Goal: Information Seeking & Learning: Learn about a topic

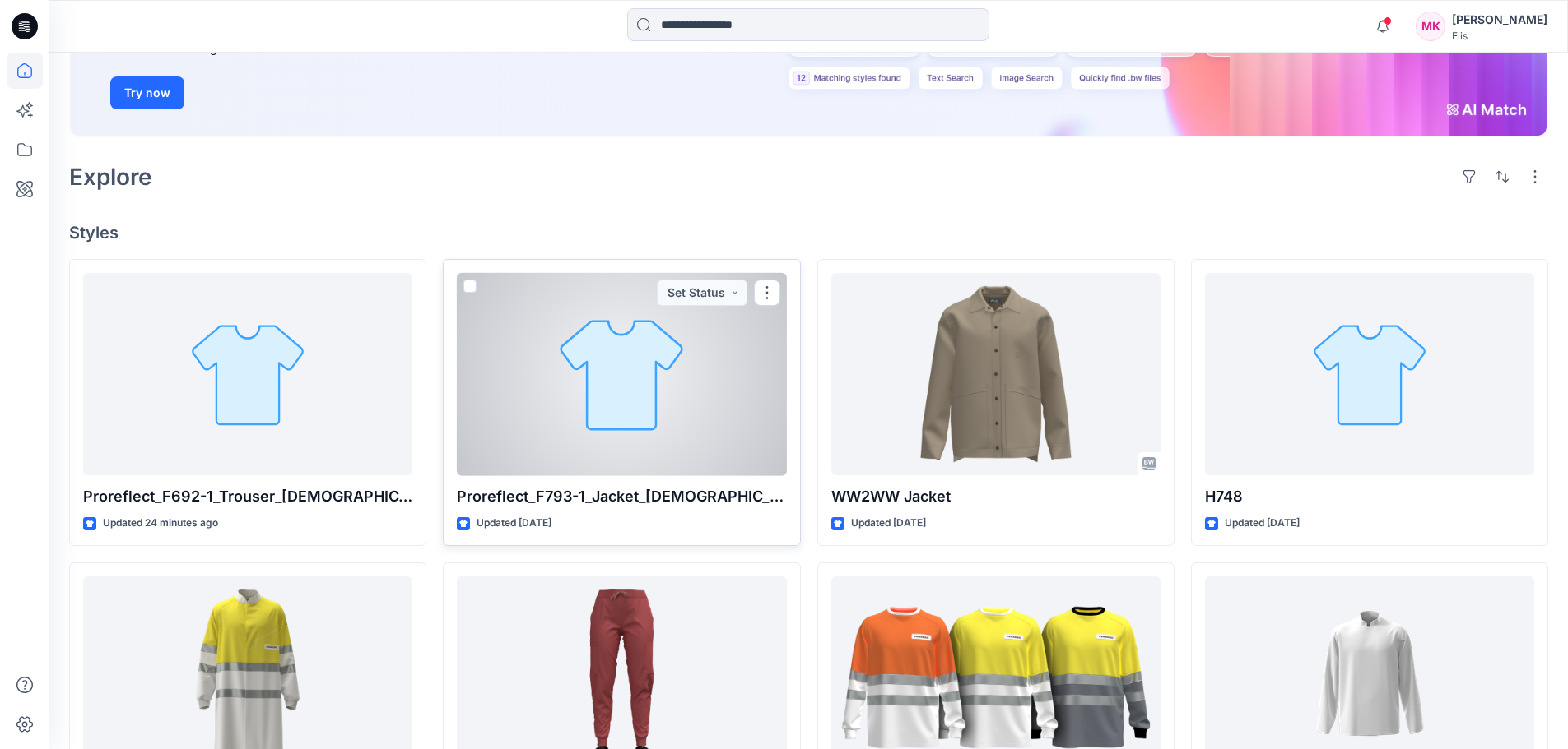
scroll to position [246, 0]
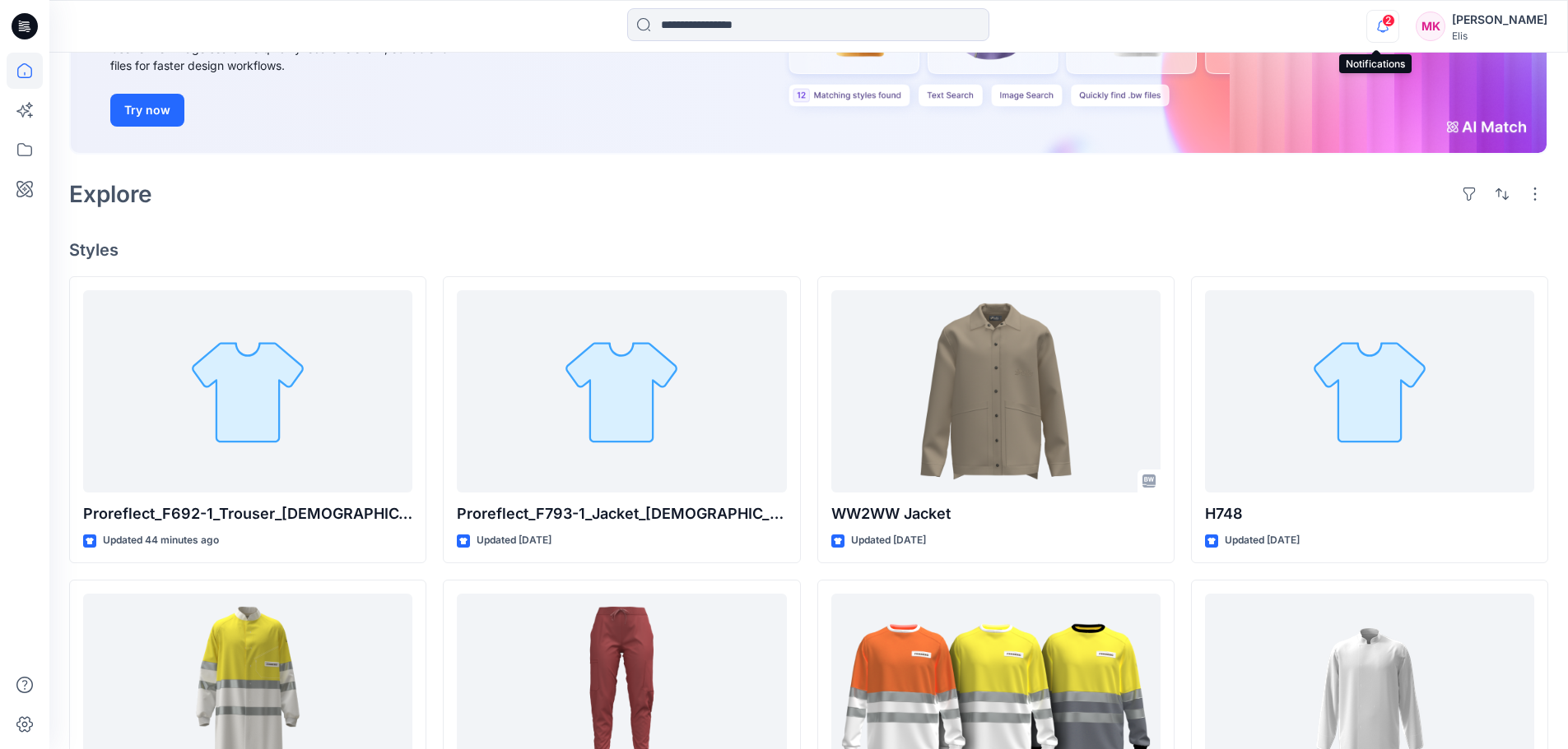
click at [1373, 22] on icon "button" at bounding box center [1382, 26] width 31 height 33
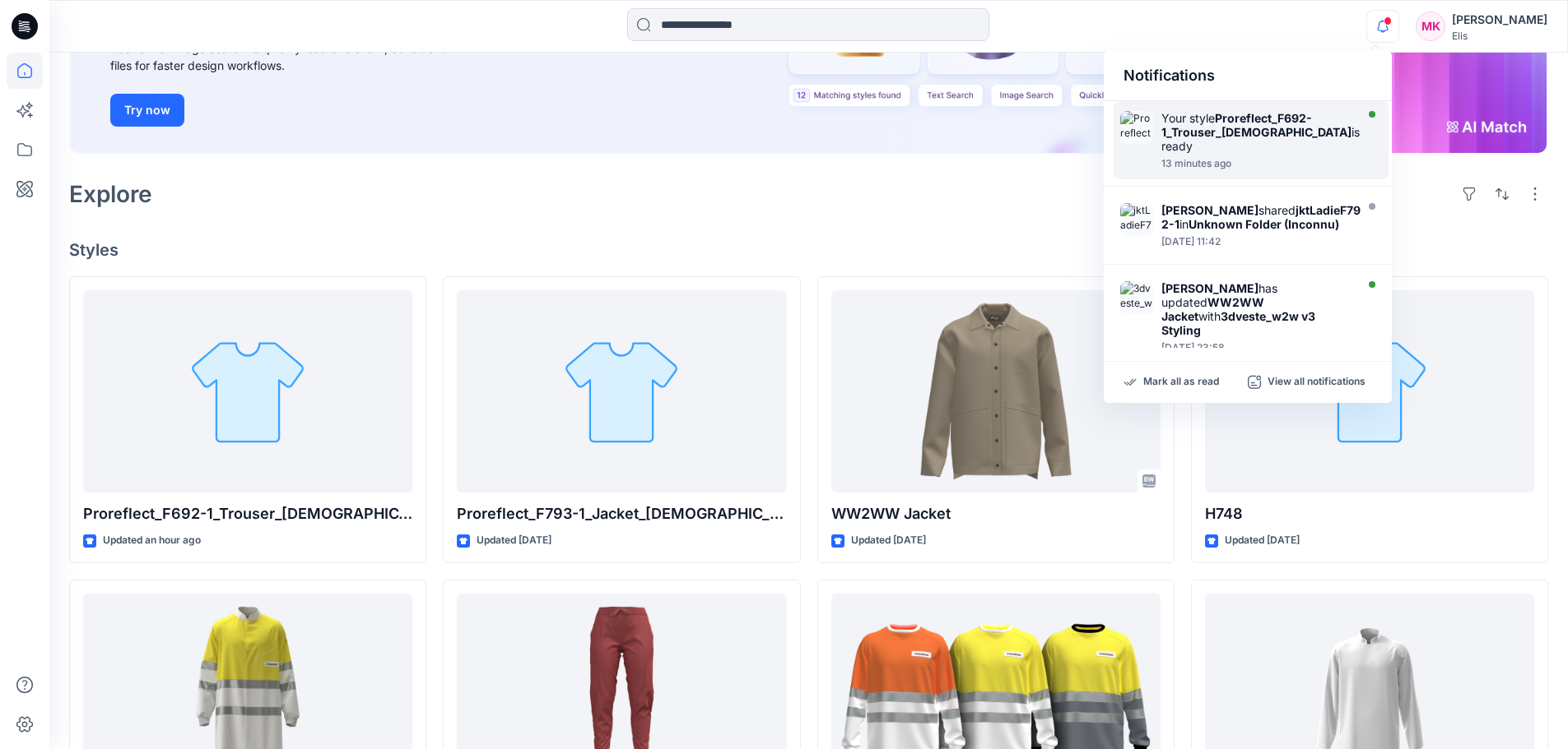
click at [1295, 126] on div "Your style Proreflect_F692-1_Trouser_[DEMOGRAPHIC_DATA] is ready" at bounding box center [1261, 132] width 199 height 42
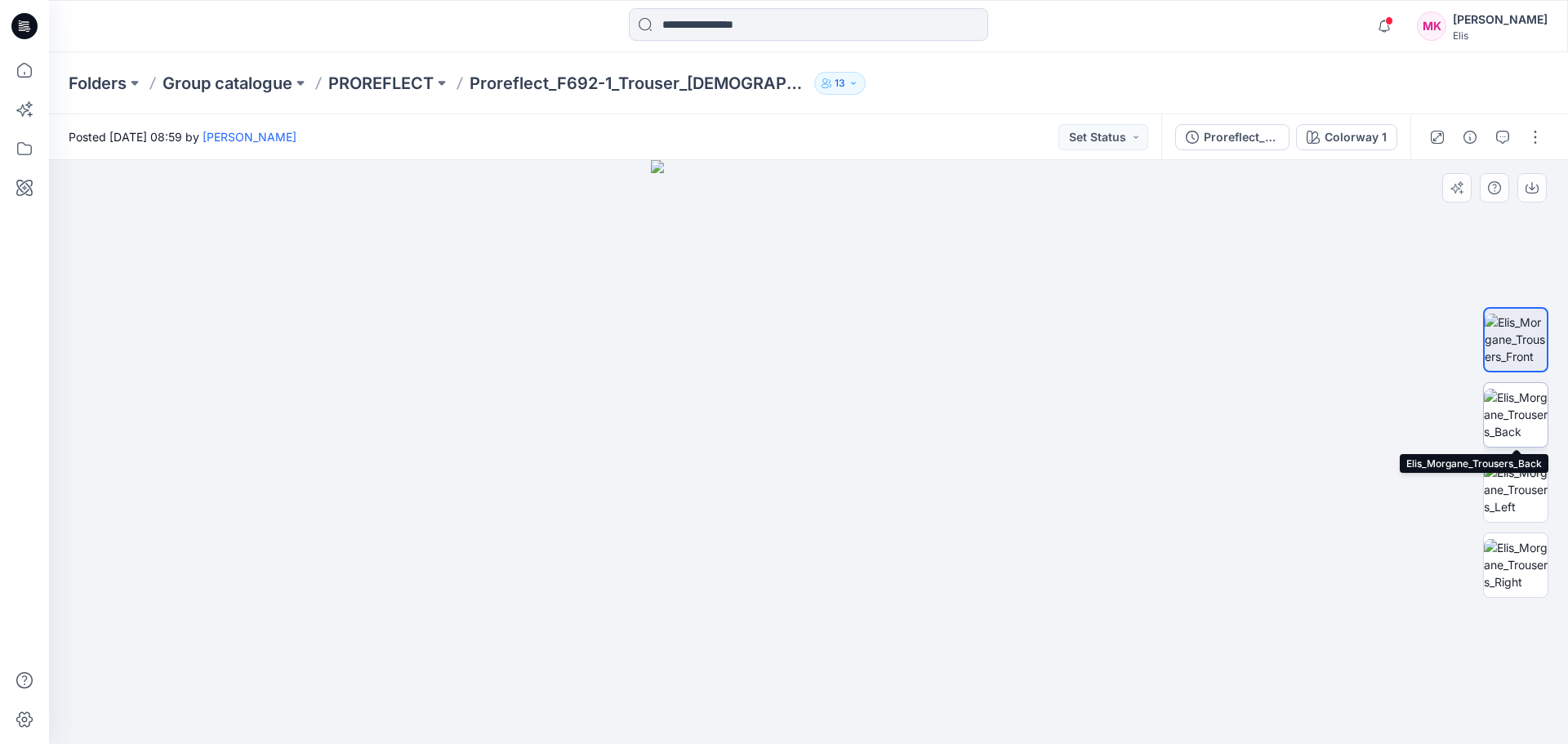
click at [1515, 403] on img at bounding box center [1516, 414] width 64 height 51
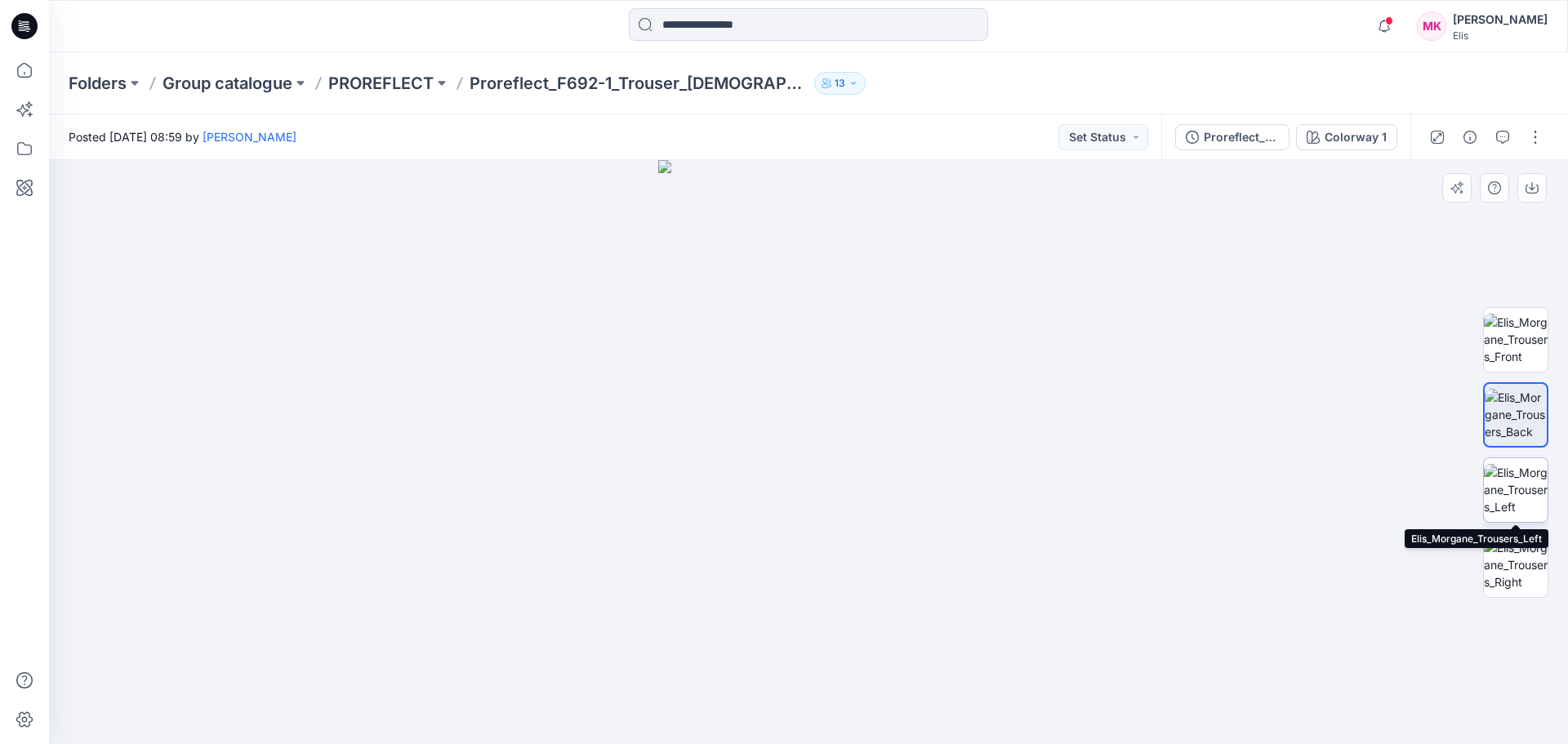
click at [1521, 485] on img at bounding box center [1516, 489] width 64 height 51
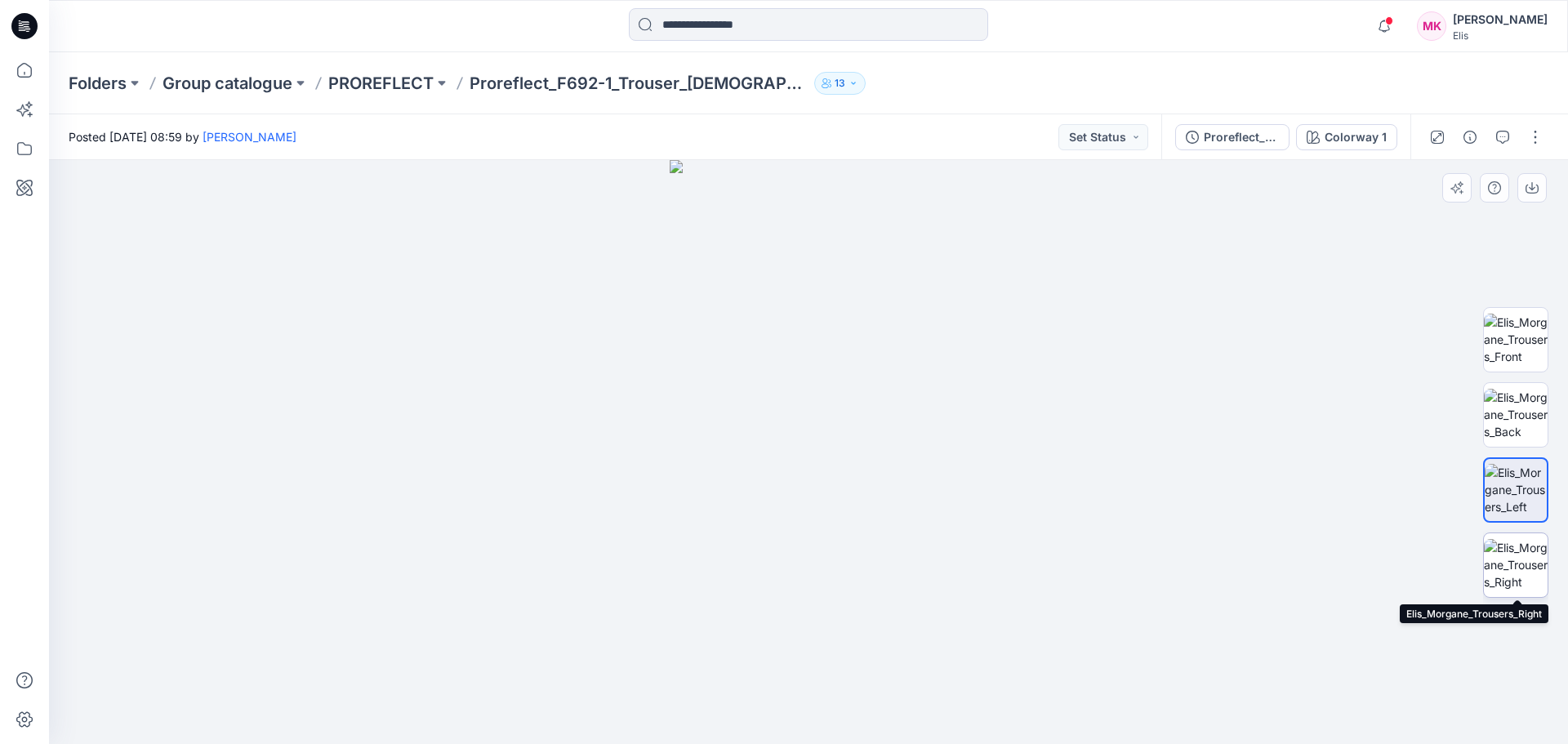
click at [1509, 571] on img at bounding box center [1516, 565] width 64 height 51
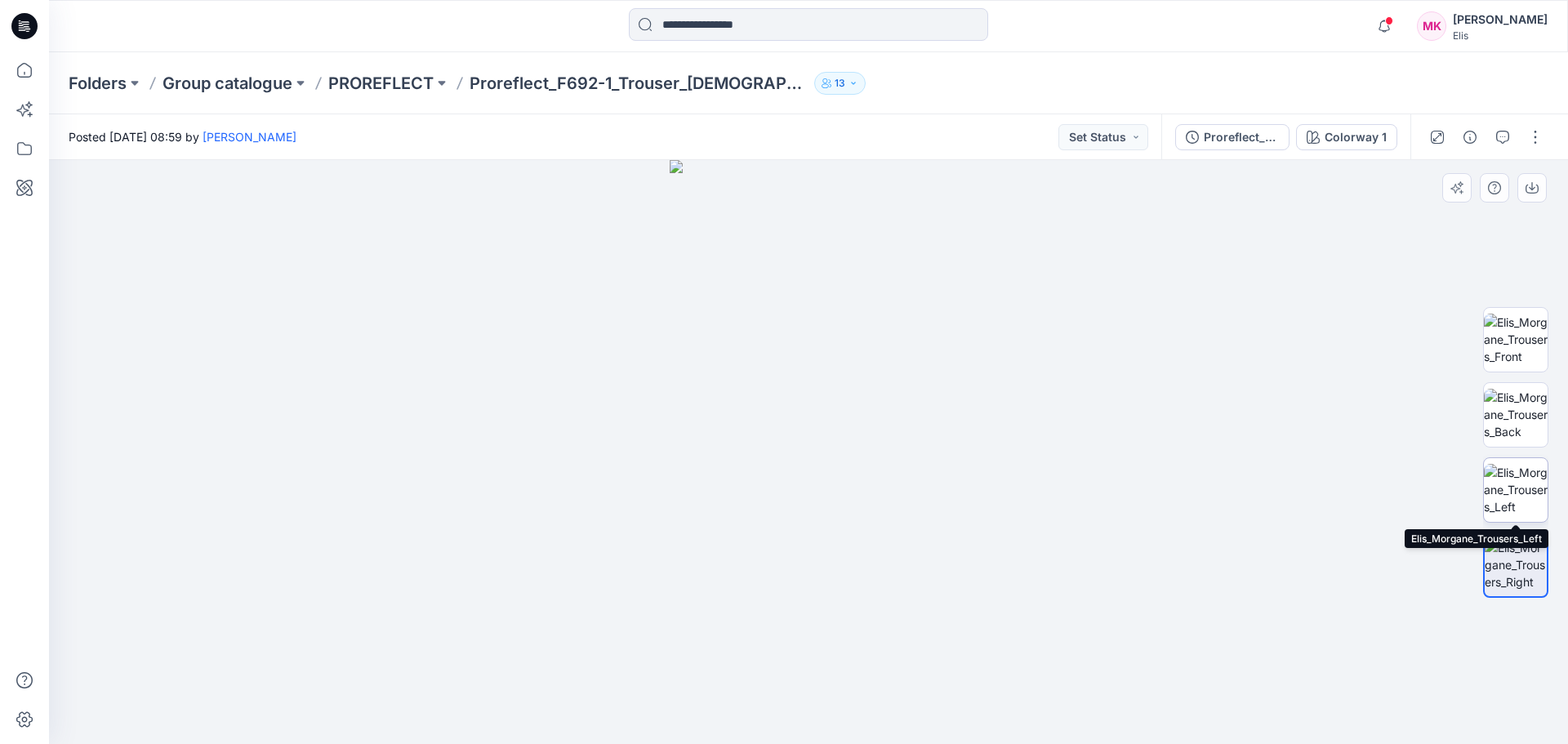
click at [1521, 480] on img at bounding box center [1516, 489] width 64 height 51
drag, startPoint x: 798, startPoint y: 283, endPoint x: 843, endPoint y: 539, distance: 259.9
click at [843, 539] on img at bounding box center [808, 346] width 772 height 796
drag, startPoint x: 824, startPoint y: 387, endPoint x: 863, endPoint y: 361, distance: 46.9
click at [823, 349] on img at bounding box center [809, 452] width 278 height 584
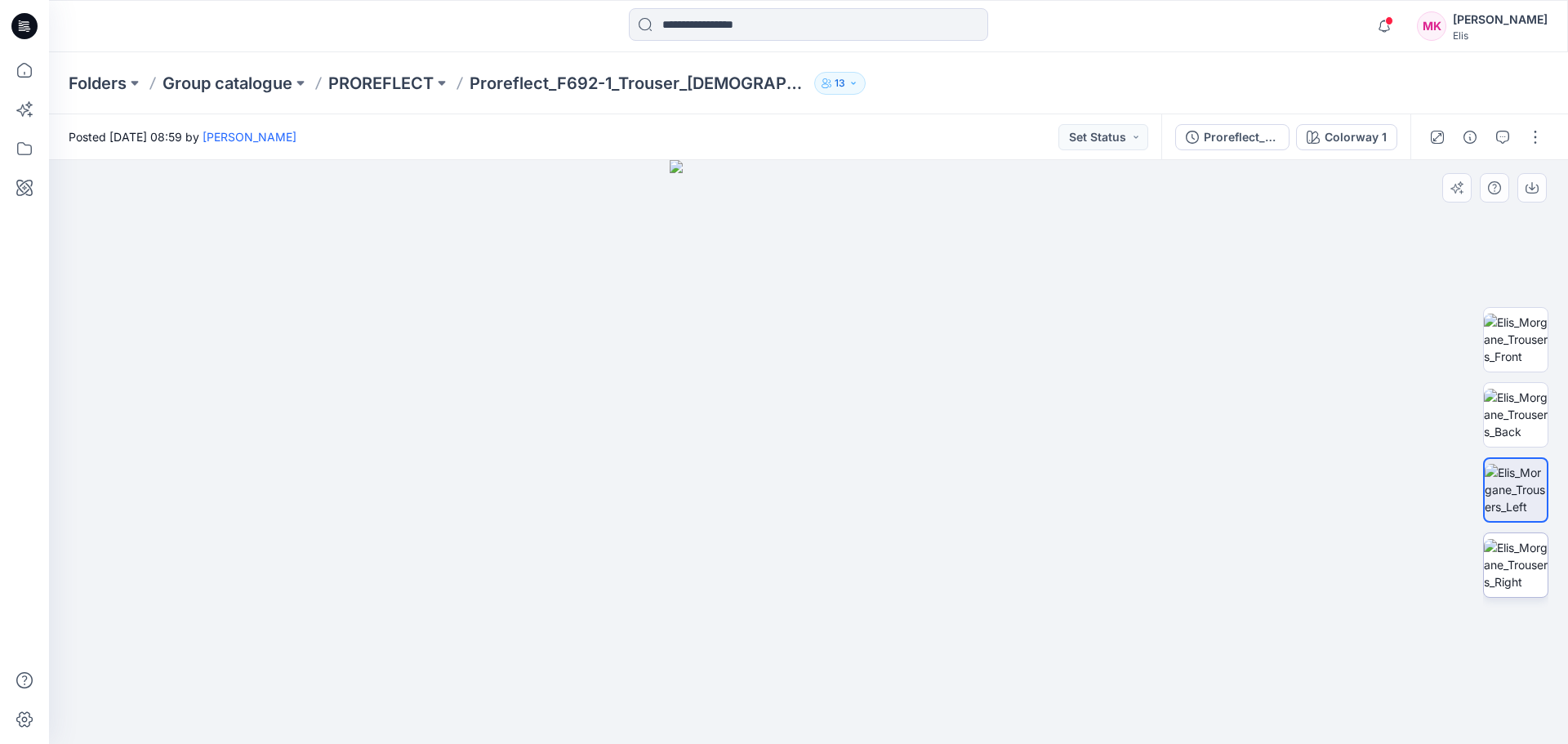
click at [1524, 570] on img at bounding box center [1516, 565] width 64 height 51
drag, startPoint x: 873, startPoint y: 288, endPoint x: 848, endPoint y: 479, distance: 192.6
click at [848, 479] on img at bounding box center [809, 452] width 454 height 584
